Goal: Navigation & Orientation: Find specific page/section

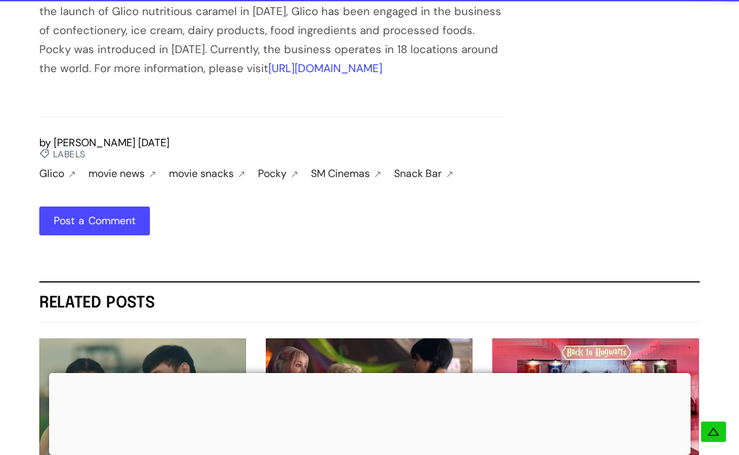
scroll to position [2425, 0]
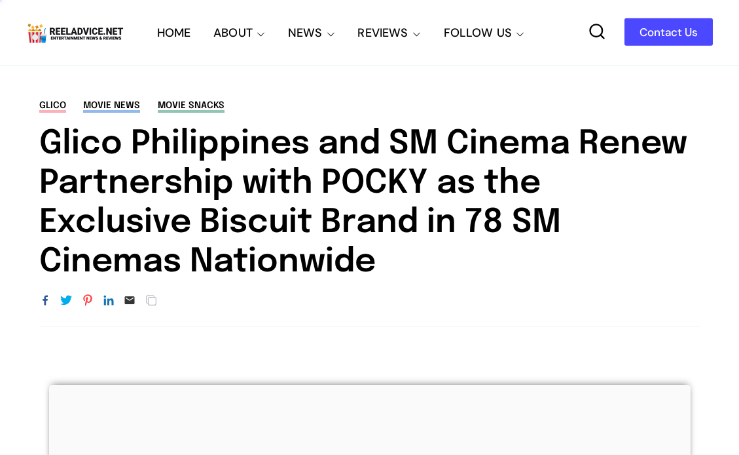
click at [94, 26] on img at bounding box center [75, 32] width 98 height 25
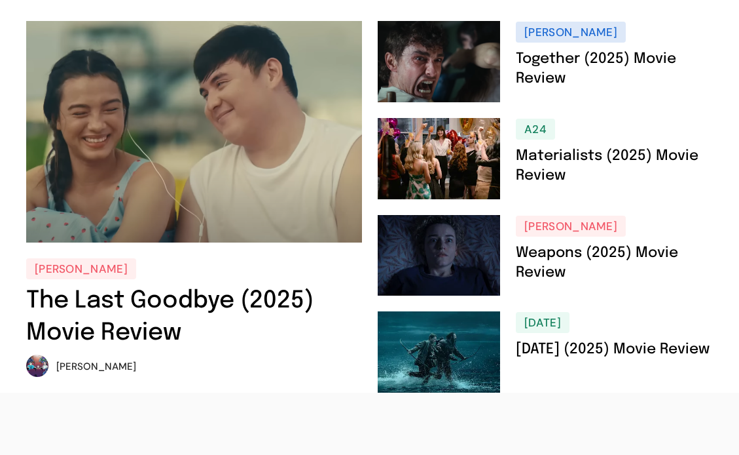
scroll to position [94, 0]
